Goal: Find specific page/section: Find specific page/section

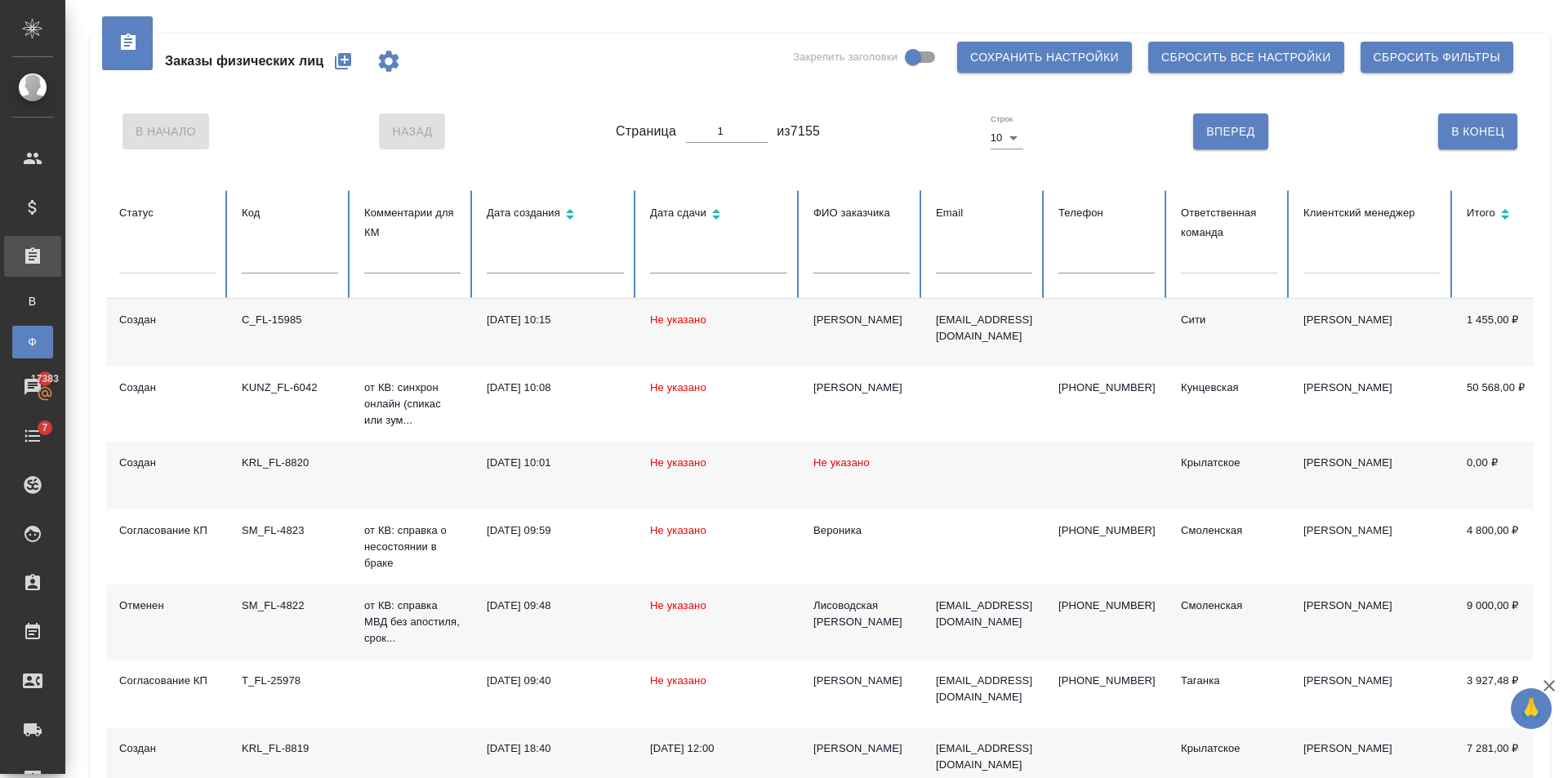
click at [1196, 259] on div at bounding box center [1229, 257] width 97 height 24
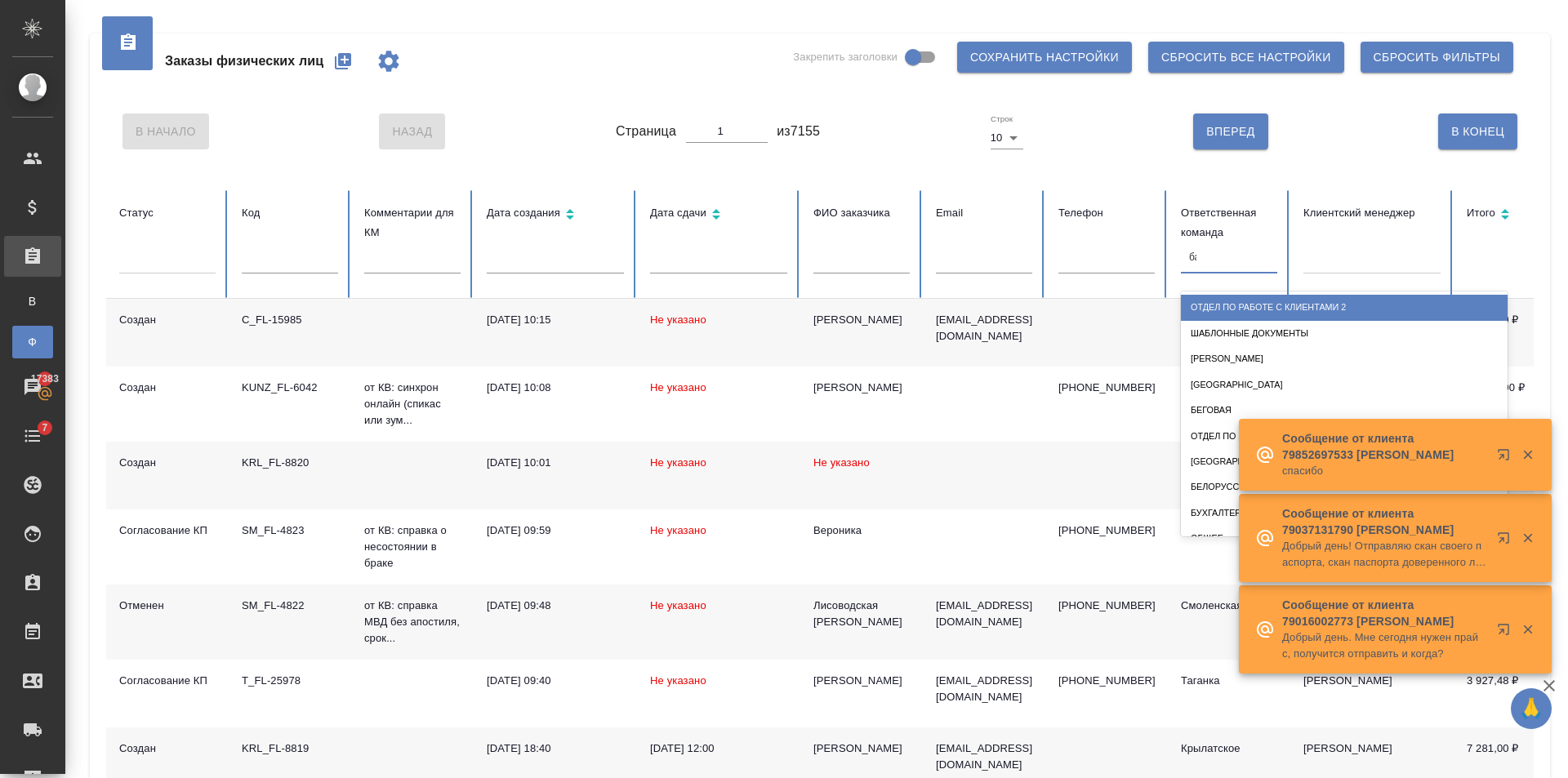
type input "баб"
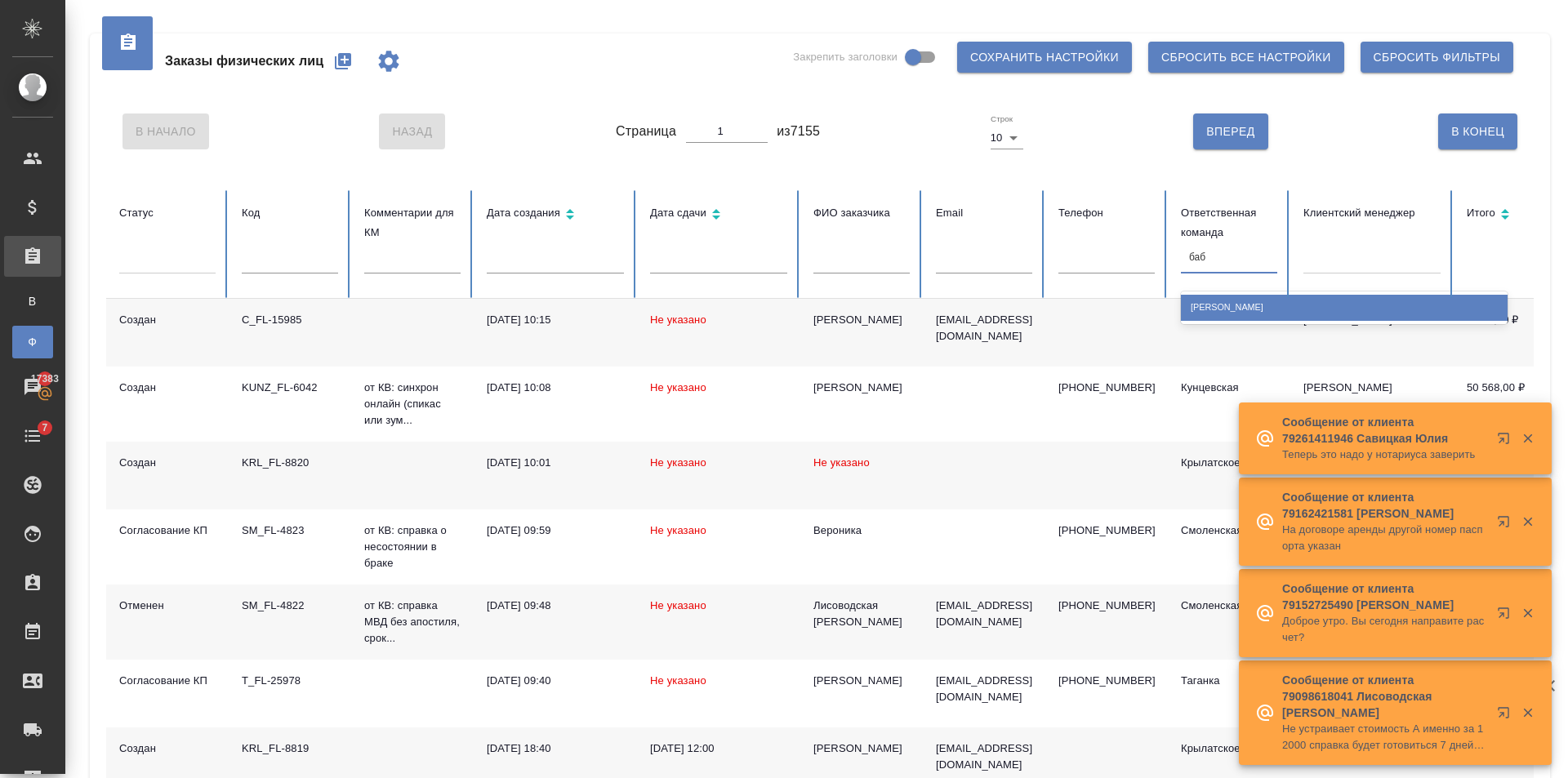
click at [1302, 317] on div "[PERSON_NAME]" at bounding box center [1344, 308] width 326 height 26
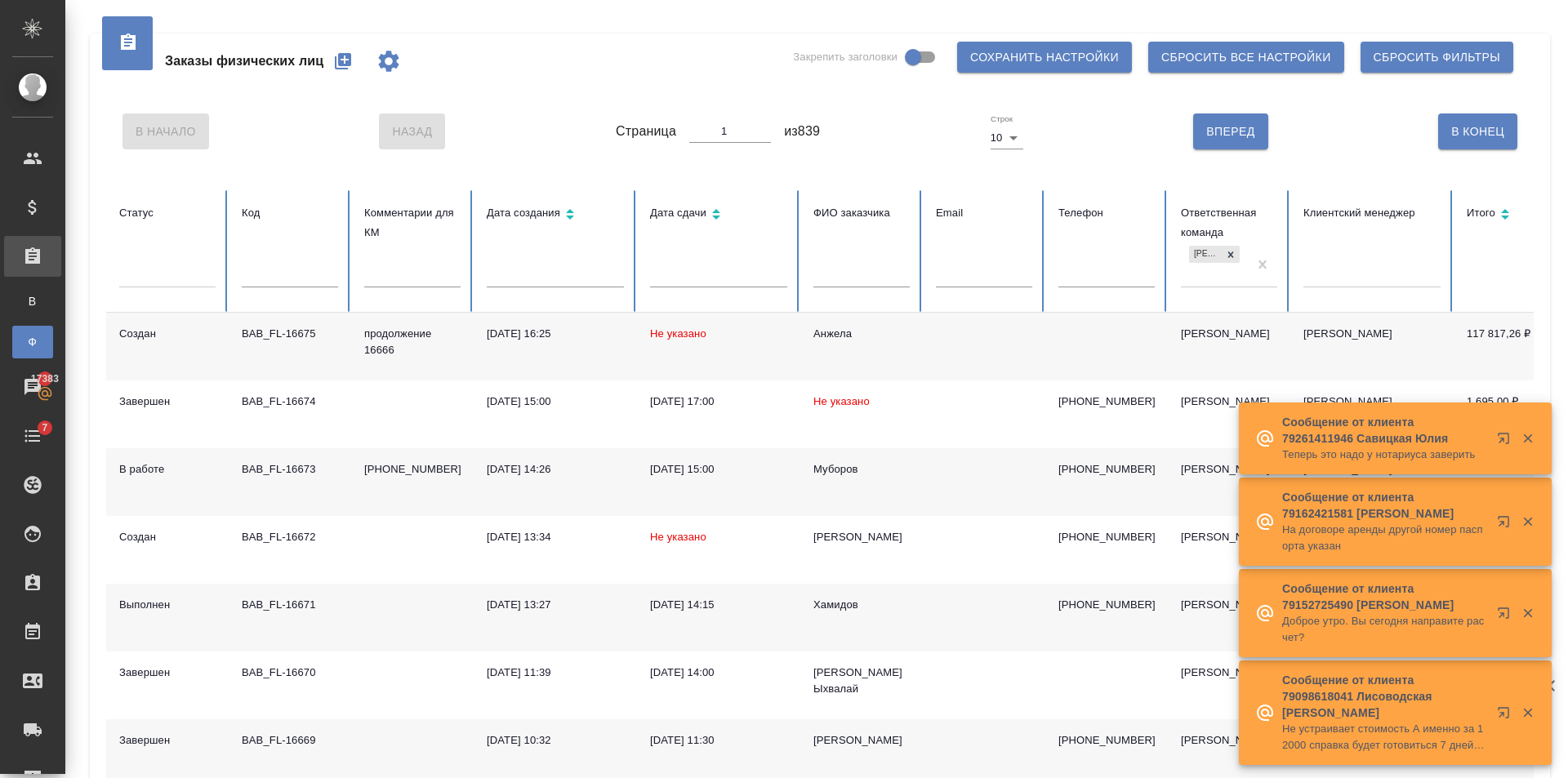
click at [909, 325] on td "Анжела" at bounding box center [861, 347] width 122 height 68
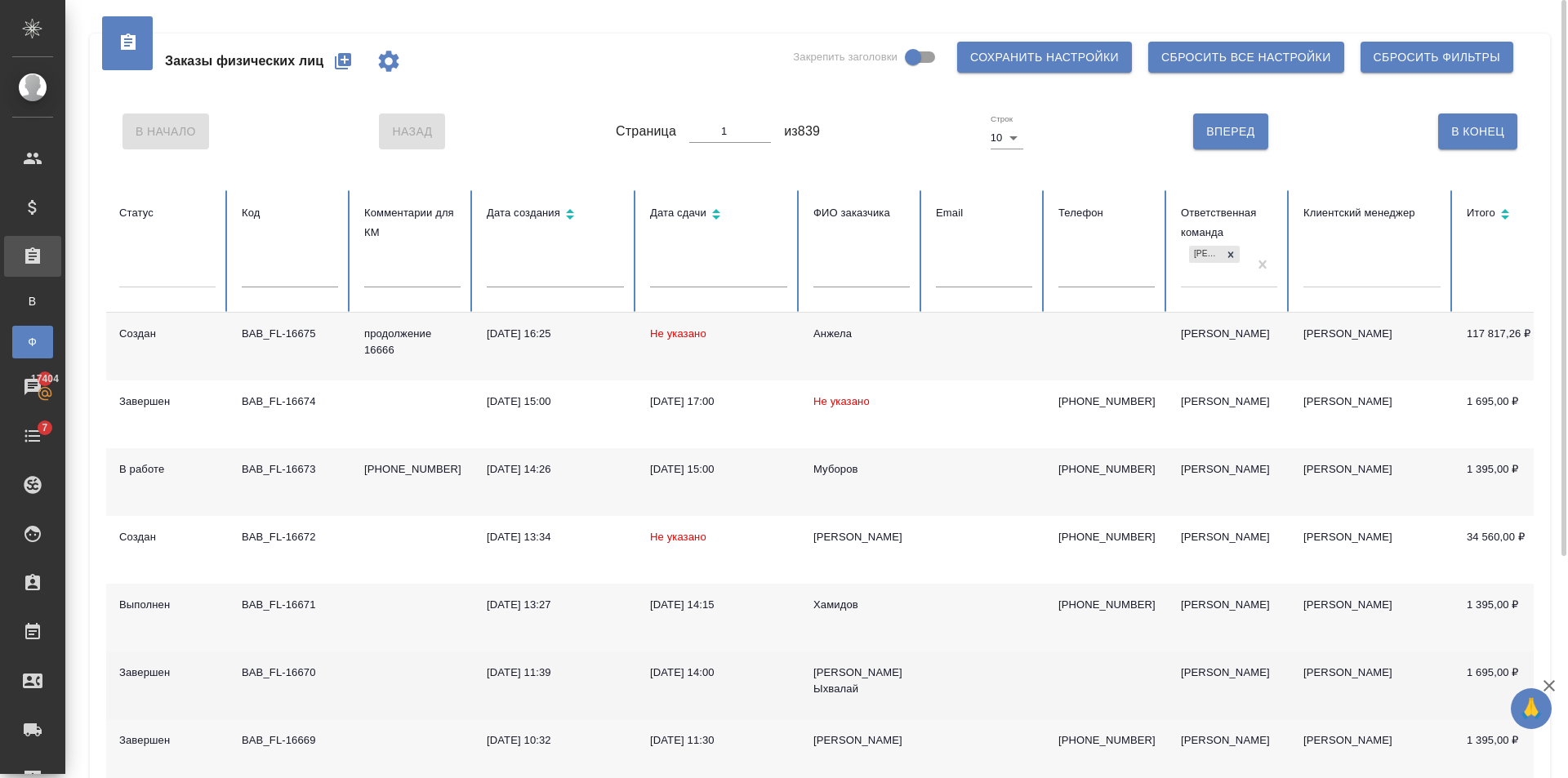
scroll to position [310, 0]
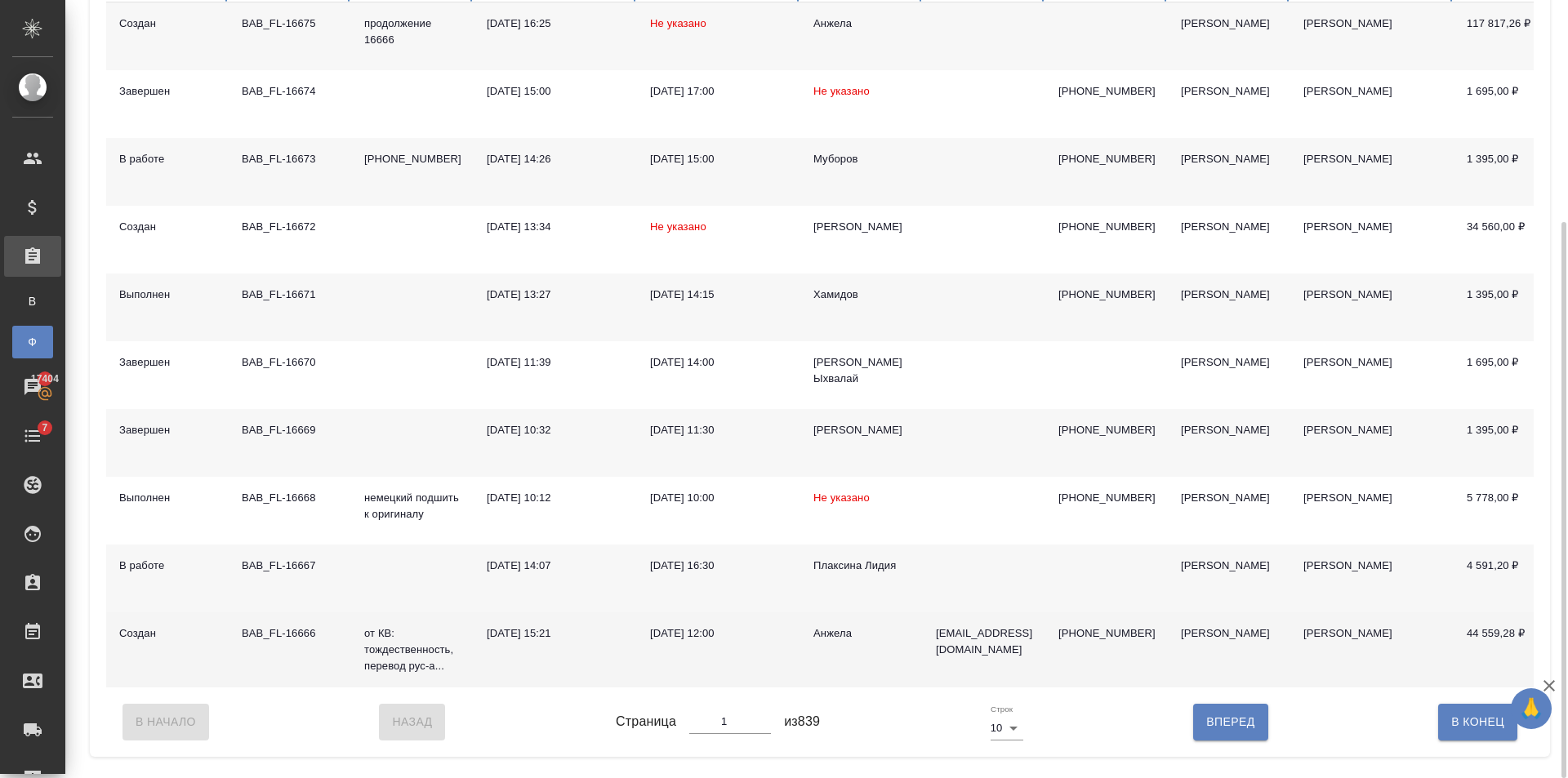
click at [873, 645] on td "Анжела" at bounding box center [861, 650] width 122 height 75
click at [863, 635] on div "Анжела" at bounding box center [862, 634] width 97 height 17
